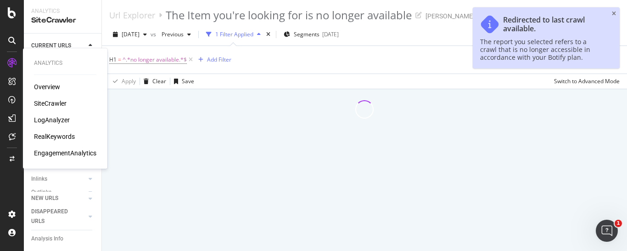
click at [53, 104] on div "SiteCrawler" at bounding box center [50, 103] width 33 height 9
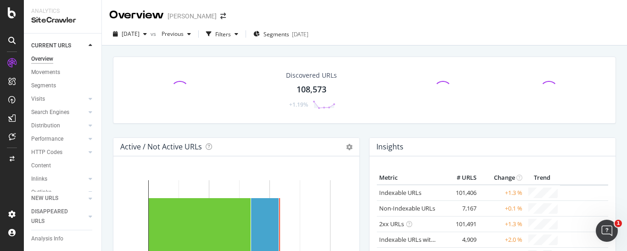
scroll to position [77, 0]
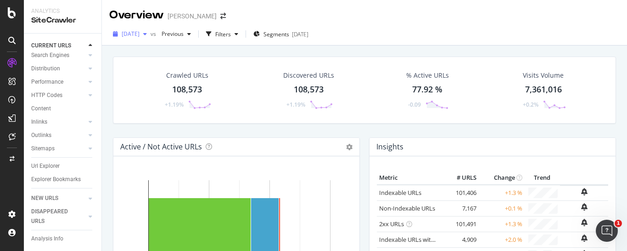
click at [140, 37] on span "[DATE]" at bounding box center [131, 34] width 18 height 8
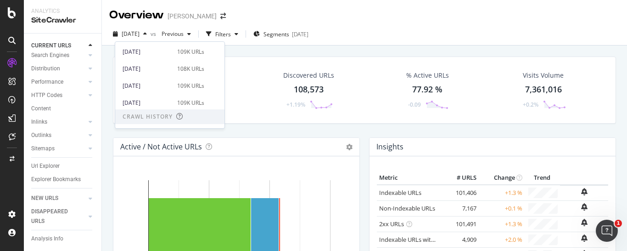
scroll to position [141, 0]
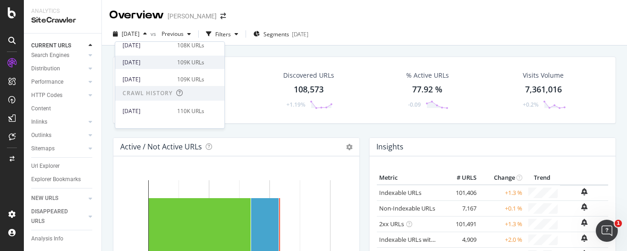
click at [157, 61] on div "[DATE]" at bounding box center [147, 62] width 49 height 8
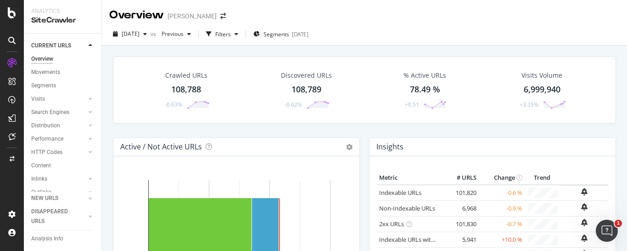
scroll to position [77, 0]
click at [89, 146] on icon at bounding box center [91, 149] width 4 height 6
click at [61, 214] on div "Top Charts" at bounding box center [48, 219] width 27 height 10
